Goal: Find specific page/section: Find specific page/section

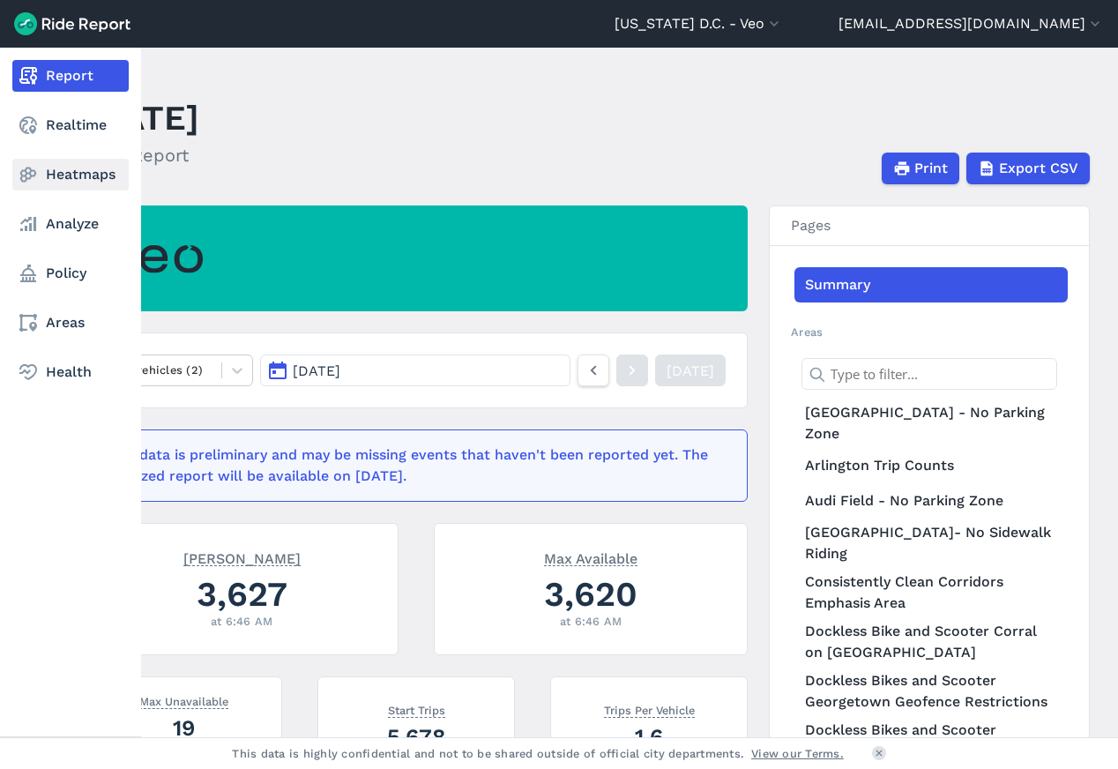
click at [74, 179] on link "Heatmaps" at bounding box center [70, 175] width 116 height 32
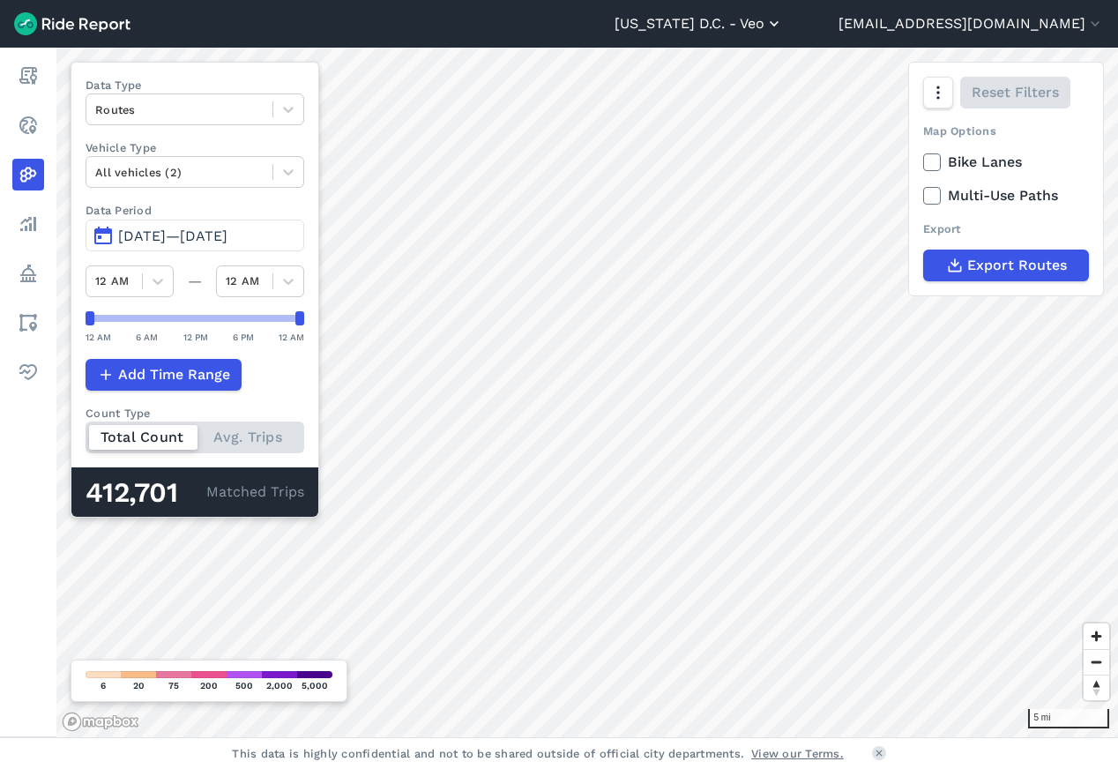
click at [637, 27] on button "[US_STATE] D.C. - Veo" at bounding box center [699, 23] width 168 height 21
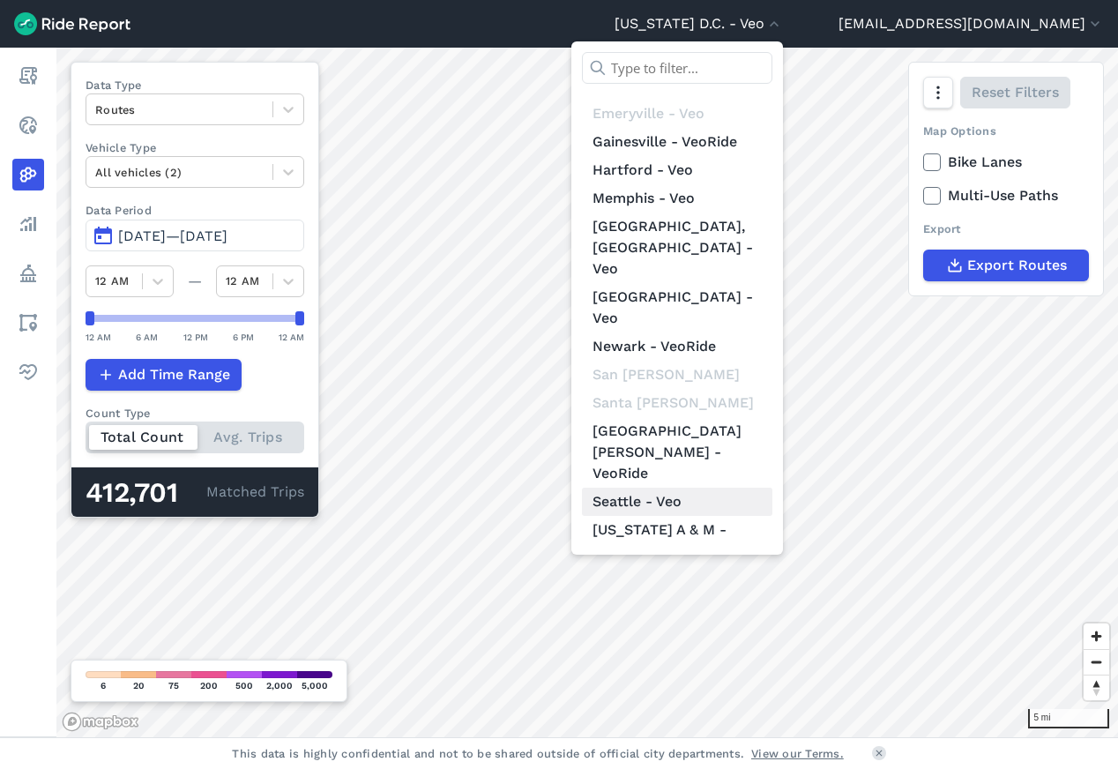
scroll to position [80, 0]
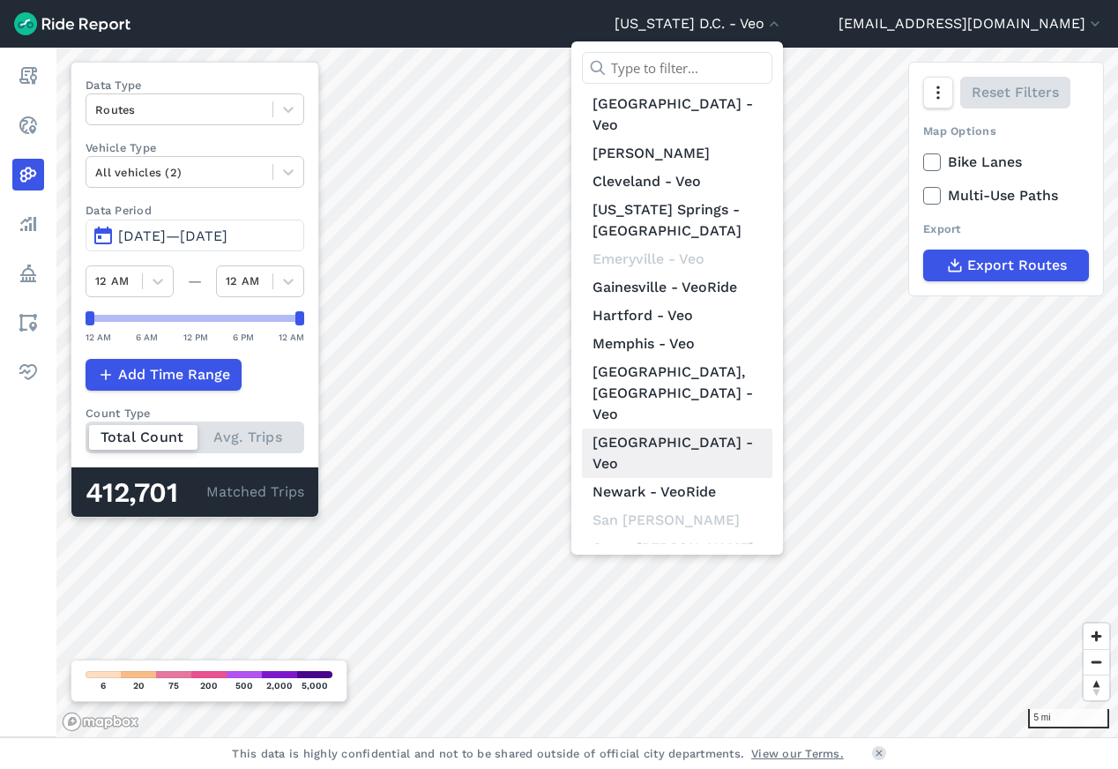
click at [637, 429] on link "[GEOGRAPHIC_DATA] - Veo" at bounding box center [677, 453] width 191 height 49
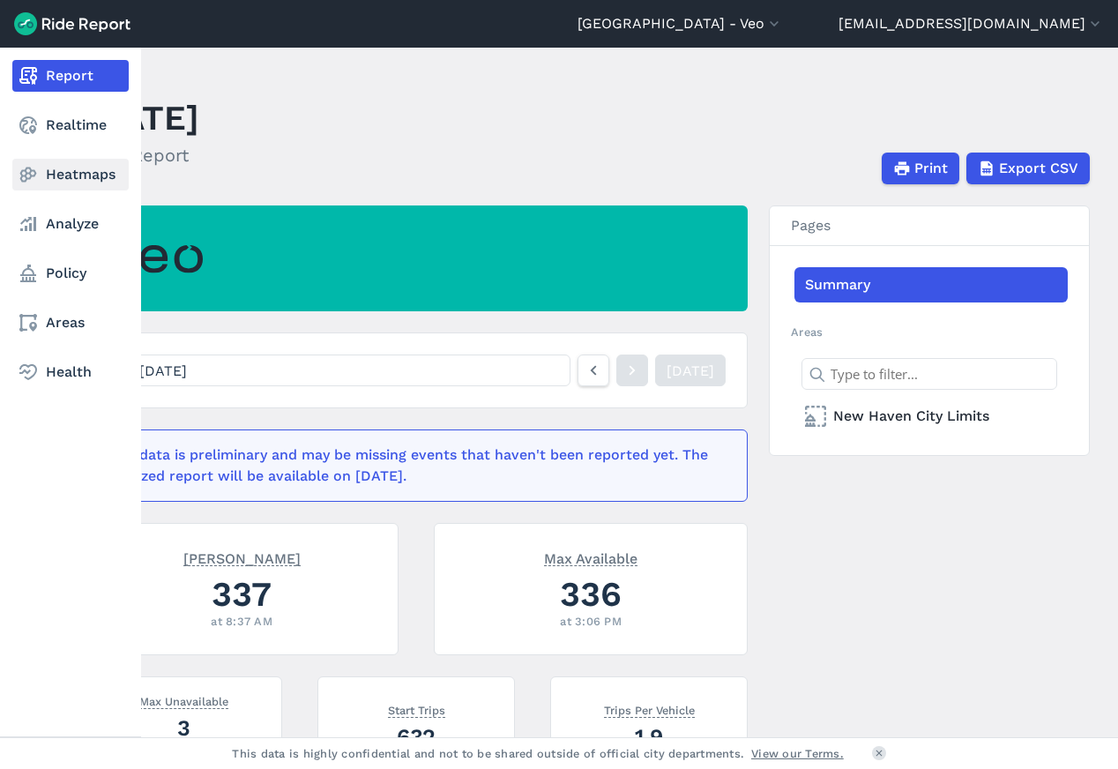
click at [81, 170] on link "Heatmaps" at bounding box center [70, 175] width 116 height 32
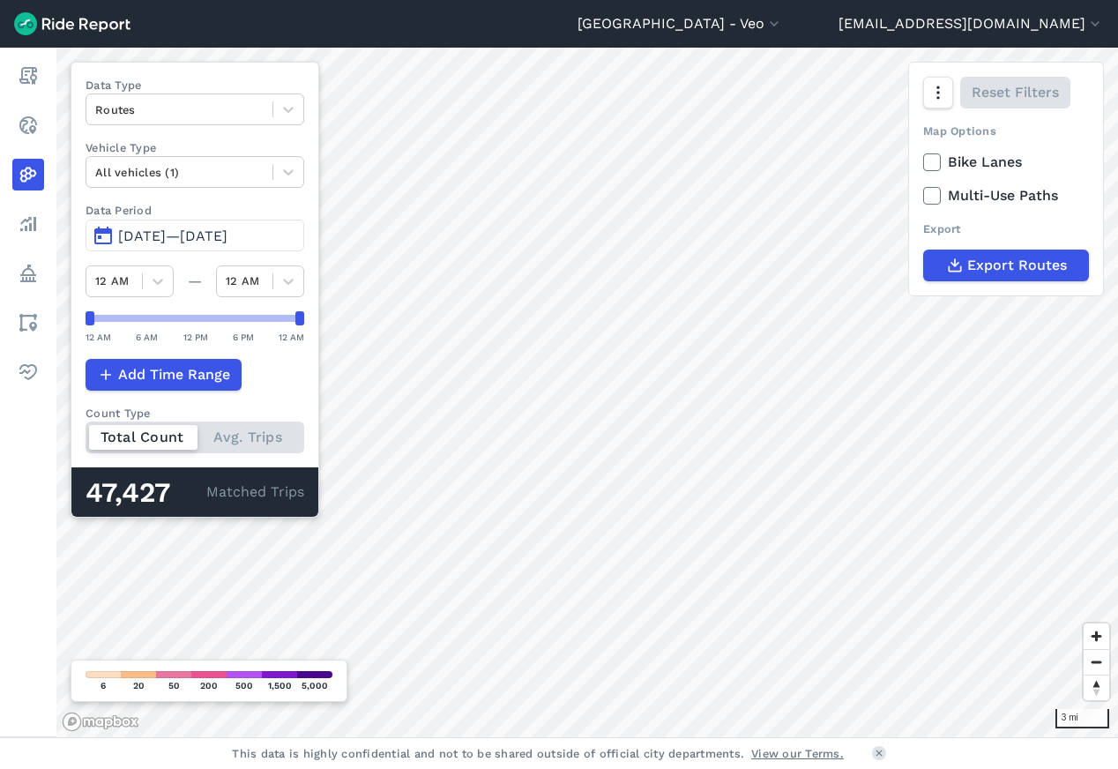
click at [228, 232] on span "May 29, 2025—Aug 27, 2025" at bounding box center [172, 236] width 109 height 17
click at [228, 236] on span "May 29, 2025—Aug 26, 2025" at bounding box center [172, 236] width 109 height 17
